Goal: Task Accomplishment & Management: Manage account settings

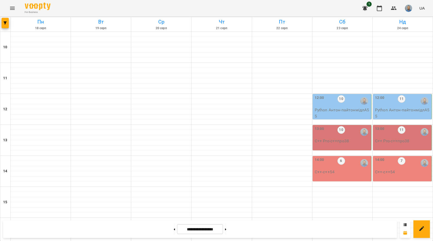
scroll to position [217, 0]
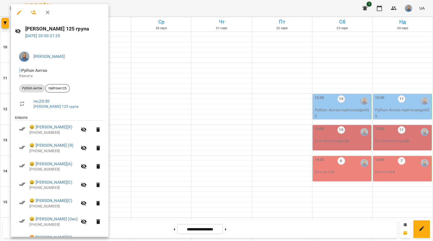
click at [20, 13] on icon "button" at bounding box center [19, 12] width 6 height 6
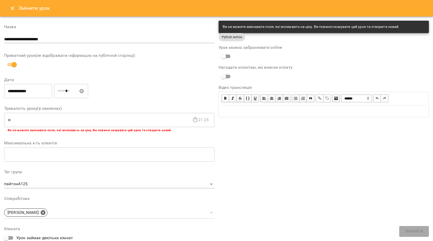
click at [10, 7] on icon "Close" at bounding box center [12, 8] width 6 height 6
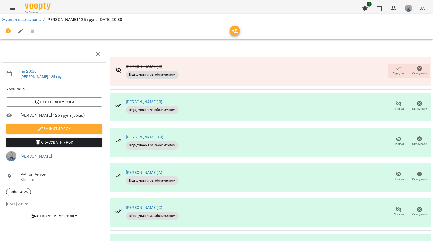
click at [393, 75] on span "Відвідав" at bounding box center [399, 73] width 12 height 4
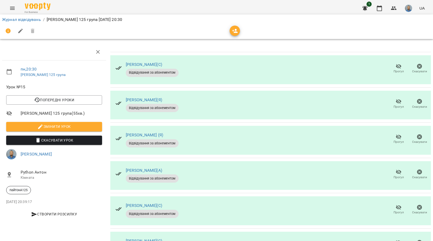
scroll to position [68, 0]
click at [396, 134] on icon "button" at bounding box center [399, 136] width 6 height 5
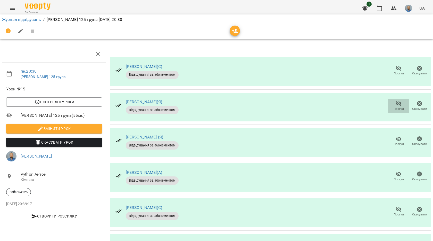
click at [398, 104] on icon "button" at bounding box center [399, 103] width 6 height 6
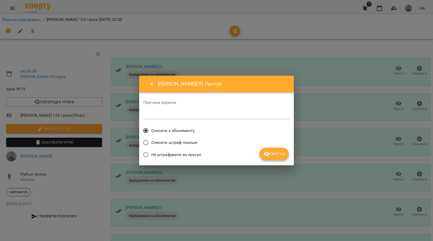
click at [272, 149] on button "Прогул" at bounding box center [274, 154] width 29 height 12
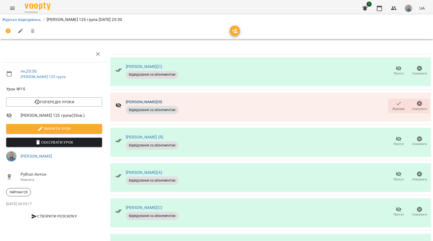
click at [394, 144] on span "Прогул" at bounding box center [399, 144] width 10 height 4
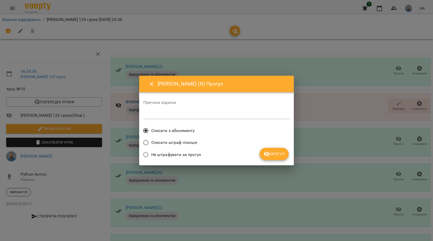
click at [274, 159] on button "Прогул" at bounding box center [274, 154] width 29 height 12
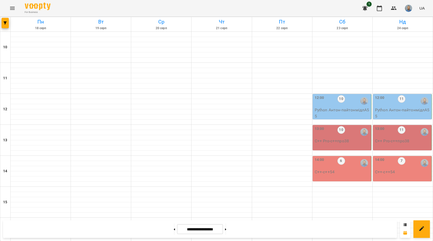
scroll to position [139, 0]
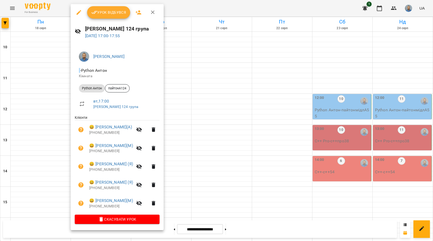
click at [118, 17] on button "Урок відбувся" at bounding box center [108, 12] width 43 height 12
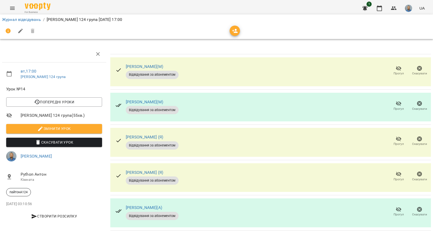
click at [399, 71] on span "Прогул" at bounding box center [399, 73] width 10 height 4
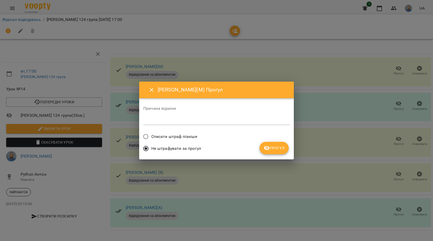
click at [272, 148] on span "Прогул" at bounding box center [274, 148] width 21 height 6
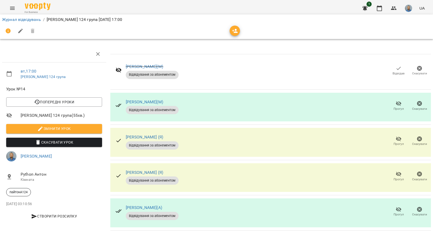
click at [404, 107] on span "Прогул" at bounding box center [399, 105] width 15 height 10
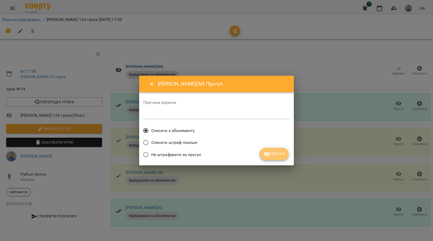
click at [277, 152] on span "Прогул" at bounding box center [274, 154] width 21 height 6
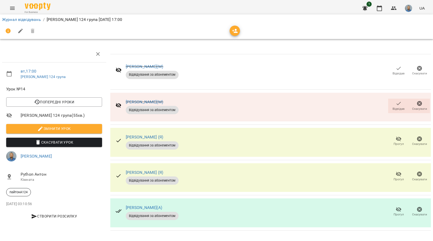
click at [398, 212] on icon "button" at bounding box center [399, 209] width 6 height 6
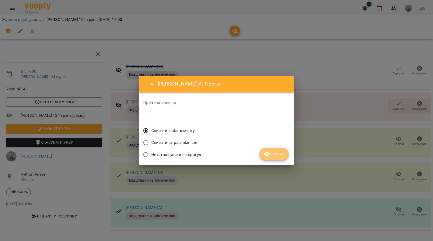
click at [281, 158] on button "Прогул" at bounding box center [274, 154] width 29 height 12
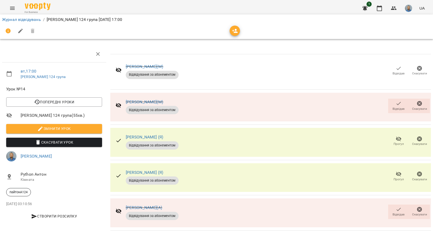
click at [394, 209] on span "Відвідав" at bounding box center [399, 211] width 15 height 10
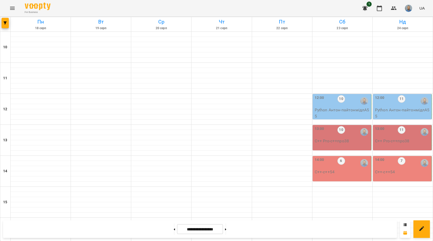
scroll to position [217, 0]
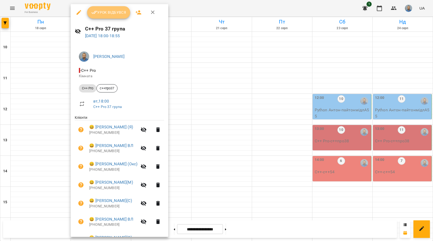
click at [114, 12] on span "Урок відбувся" at bounding box center [108, 12] width 35 height 6
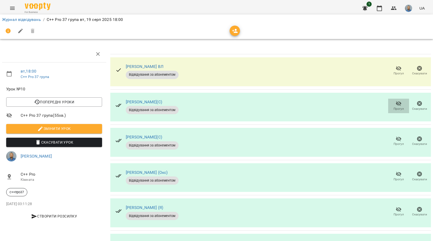
click at [394, 109] on span "Прогул" at bounding box center [399, 109] width 10 height 4
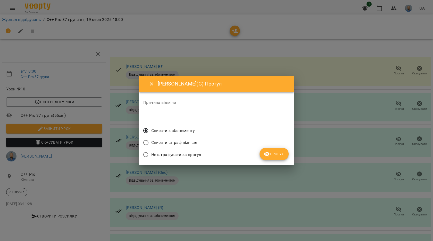
click at [271, 155] on span "Прогул" at bounding box center [274, 154] width 21 height 6
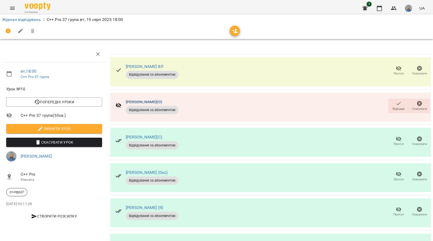
click at [392, 143] on span "Прогул" at bounding box center [399, 141] width 15 height 10
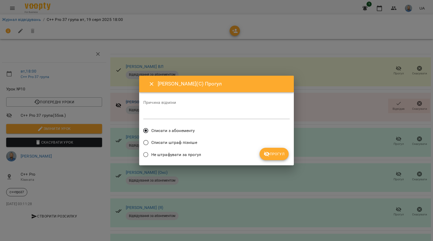
click at [280, 152] on span "Прогул" at bounding box center [274, 154] width 21 height 6
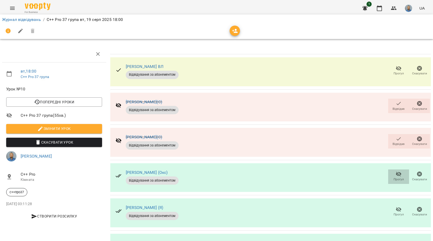
click at [392, 174] on span "Прогул" at bounding box center [399, 176] width 15 height 10
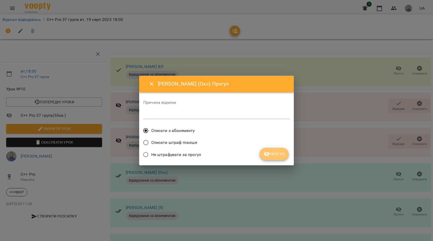
click at [263, 159] on button "Прогул" at bounding box center [274, 154] width 29 height 12
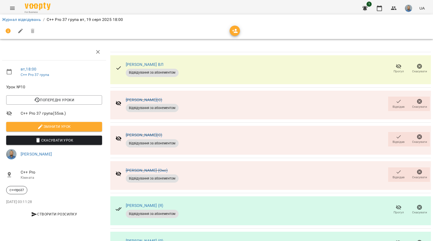
scroll to position [77, 0]
click at [396, 239] on icon "button" at bounding box center [399, 242] width 6 height 6
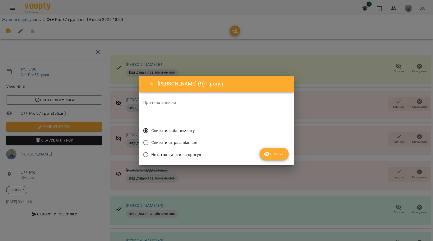
drag, startPoint x: 293, startPoint y: 157, endPoint x: 289, endPoint y: 157, distance: 4.4
click at [293, 157] on div "[PERSON_NAME] (Я) Прогул Причина відміни * Списати з абонементу Списати штраф п…" at bounding box center [216, 121] width 155 height 90
click at [280, 154] on span "Прогул" at bounding box center [274, 154] width 21 height 6
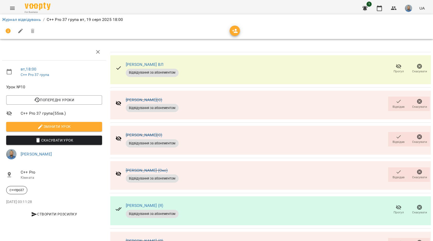
scroll to position [139, 0]
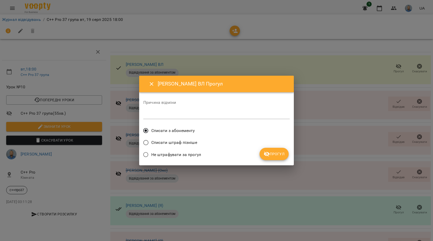
click at [269, 157] on button "Прогул" at bounding box center [274, 154] width 29 height 12
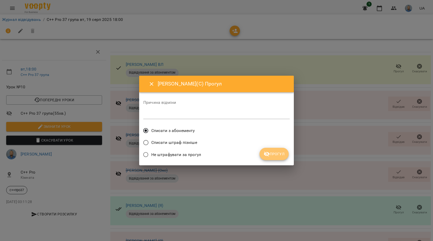
drag, startPoint x: 284, startPoint y: 159, endPoint x: 280, endPoint y: 154, distance: 6.2
click at [284, 159] on button "Прогул" at bounding box center [274, 154] width 29 height 12
click at [280, 154] on div "Не штрафувати за прогул" at bounding box center [216, 155] width 147 height 12
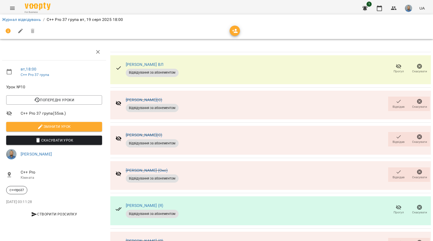
scroll to position [10, 0]
click at [399, 140] on span "Відвідав" at bounding box center [399, 142] width 12 height 4
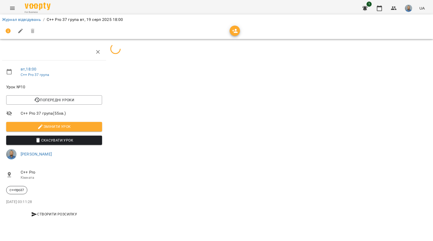
scroll to position [0, 0]
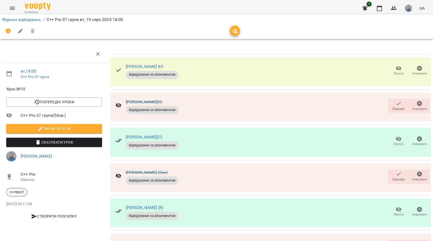
click at [393, 107] on span "Відвідав" at bounding box center [399, 109] width 12 height 4
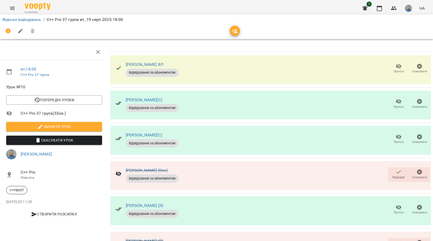
scroll to position [103, 0]
click at [393, 238] on button "Відвідав" at bounding box center [398, 245] width 21 height 14
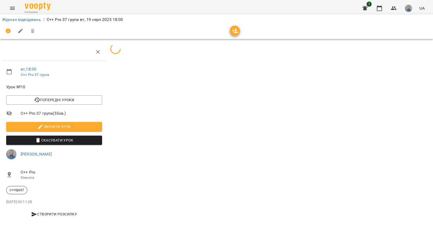
scroll to position [0, 0]
